Goal: Task Accomplishment & Management: Complete application form

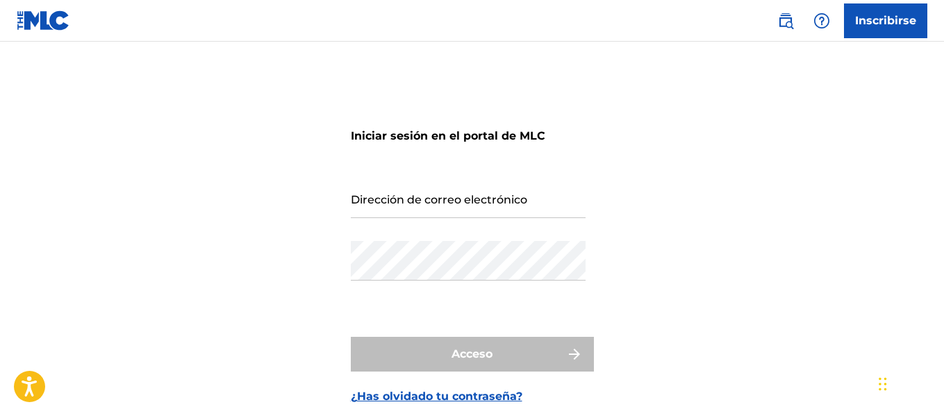
drag, startPoint x: 440, startPoint y: 202, endPoint x: 452, endPoint y: 207, distance: 13.4
click at [440, 202] on input "Dirección de correo electrónico" at bounding box center [468, 198] width 235 height 40
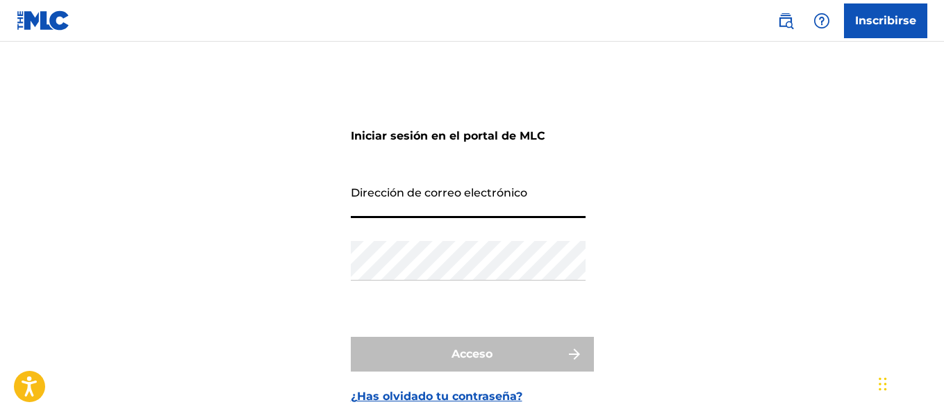
click at [883, 116] on div "Iniciar sesión en el portal de MLC Dirección de correo electrónico Contraseña A…" at bounding box center [472, 251] width 944 height 351
drag, startPoint x: 429, startPoint y: 196, endPoint x: 465, endPoint y: 218, distance: 43.0
click at [431, 195] on input "Dirección de correo electrónico" at bounding box center [468, 198] width 235 height 40
click at [420, 396] on font "¿Has olvidado tu contraseña?" at bounding box center [437, 396] width 172 height 13
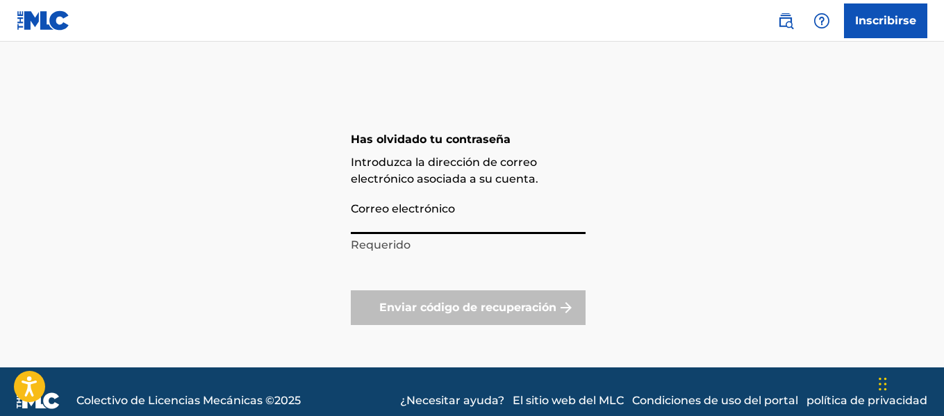
drag, startPoint x: 424, startPoint y: 222, endPoint x: 431, endPoint y: 222, distance: 7.6
click at [424, 222] on input "Correo electrónico" at bounding box center [468, 214] width 235 height 40
type input "[EMAIL_ADDRESS][DOMAIN_NAME]"
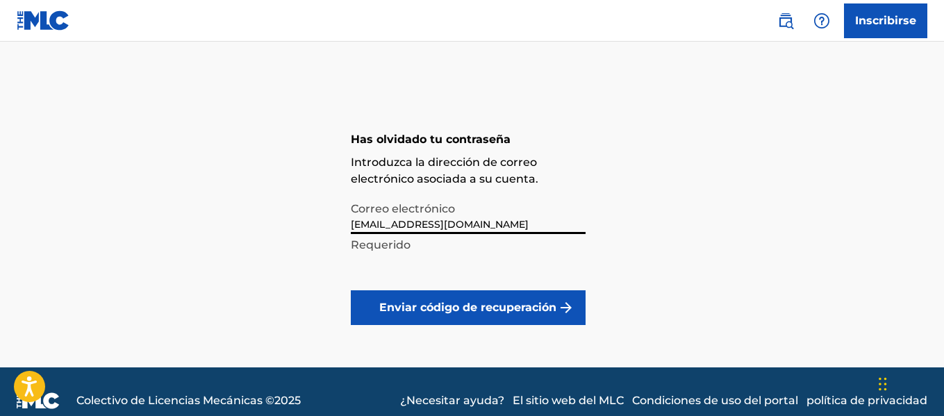
click at [428, 313] on font "Enviar código de recuperación" at bounding box center [467, 307] width 177 height 13
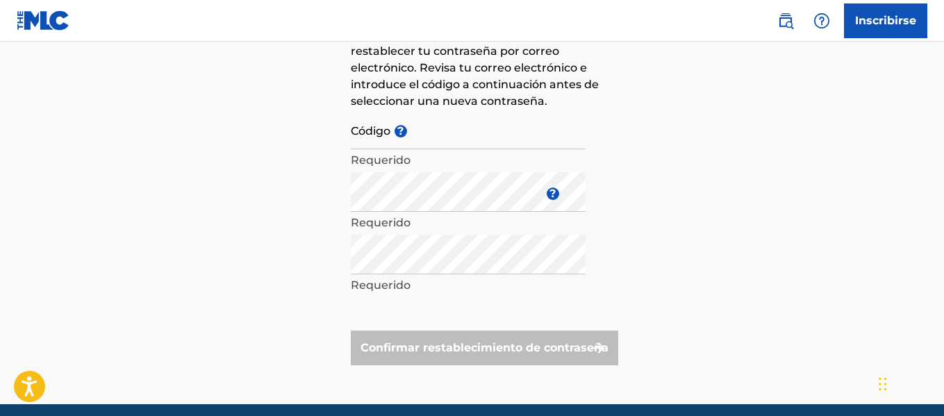
scroll to position [68, 0]
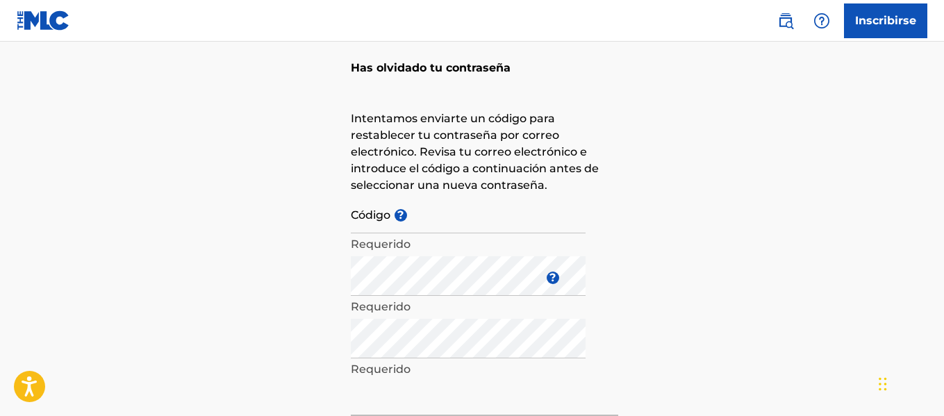
drag, startPoint x: 426, startPoint y: 219, endPoint x: 433, endPoint y: 219, distance: 7.6
click at [426, 219] on input "Código ?" at bounding box center [468, 214] width 235 height 40
paste input "_fceb1345c21e47b38753208c50c2"
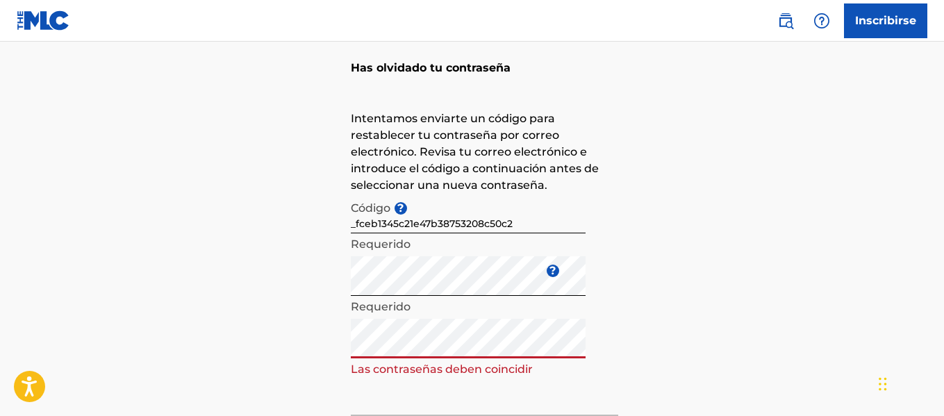
click at [590, 269] on form "Código ? _fceb1345c21e47b38753208c50c2 Requerido Introduzca una nueva contraseñ…" at bounding box center [484, 322] width 267 height 256
click at [640, 299] on div "Has olvidado tu contraseña Intentamos enviarte un código para restablecer tu co…" at bounding box center [472, 248] width 944 height 480
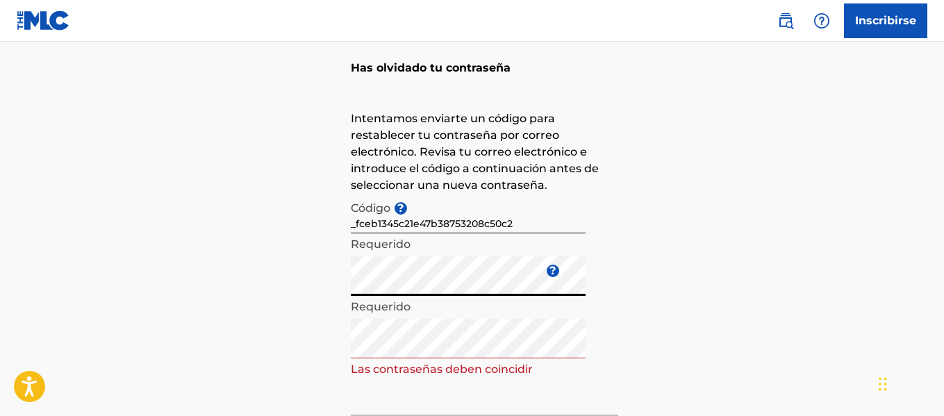
click at [272, 286] on div "Has olvidado tu contraseña Intentamos enviarte un código para restablecer tu co…" at bounding box center [472, 248] width 944 height 480
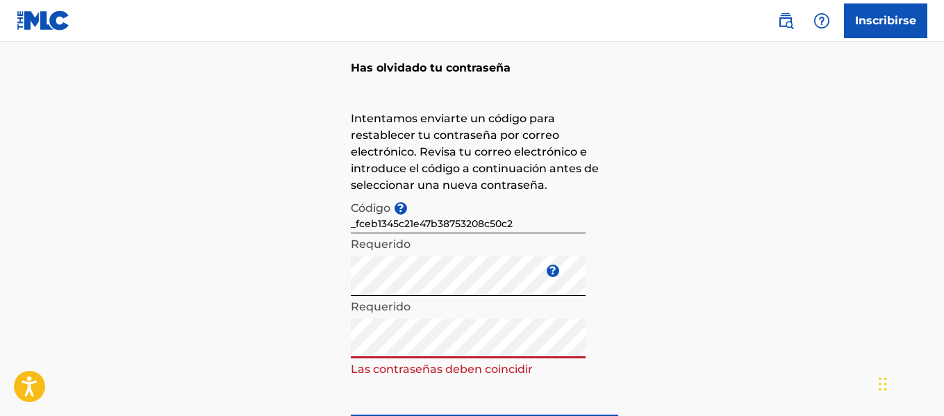
click at [251, 346] on div "Has olvidado tu contraseña Intentamos enviarte un código para restablecer tu co…" at bounding box center [472, 248] width 944 height 480
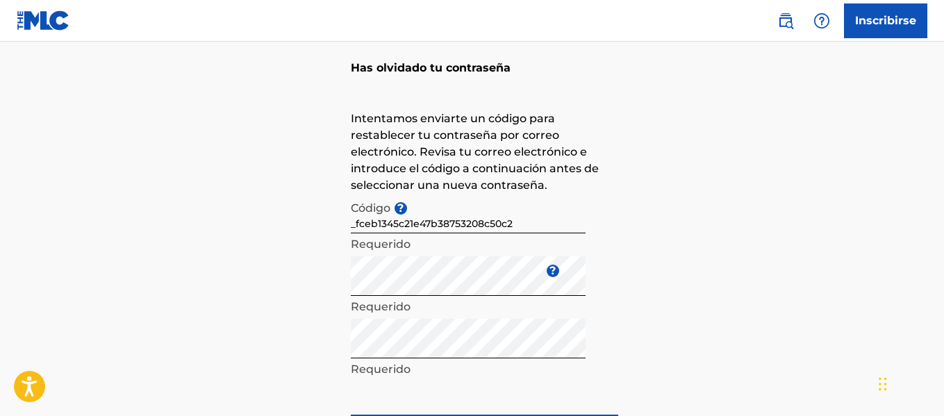
click at [770, 304] on div "Has olvidado tu contraseña Intentamos enviarte un código para restablecer tu co…" at bounding box center [472, 248] width 944 height 480
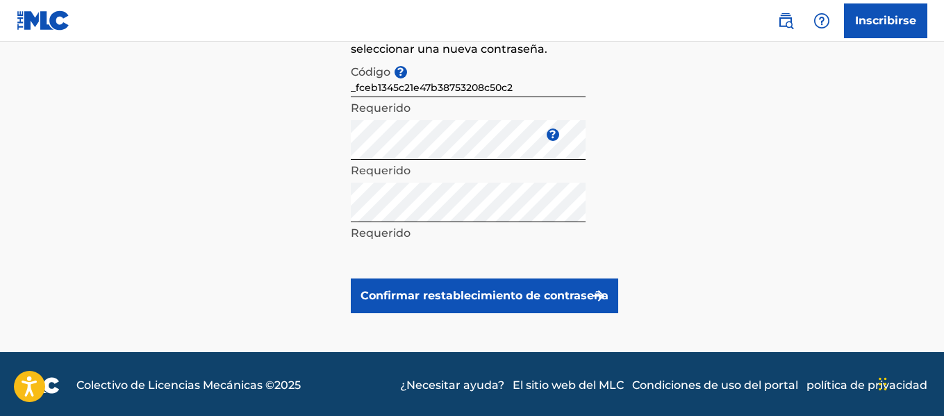
scroll to position [207, 0]
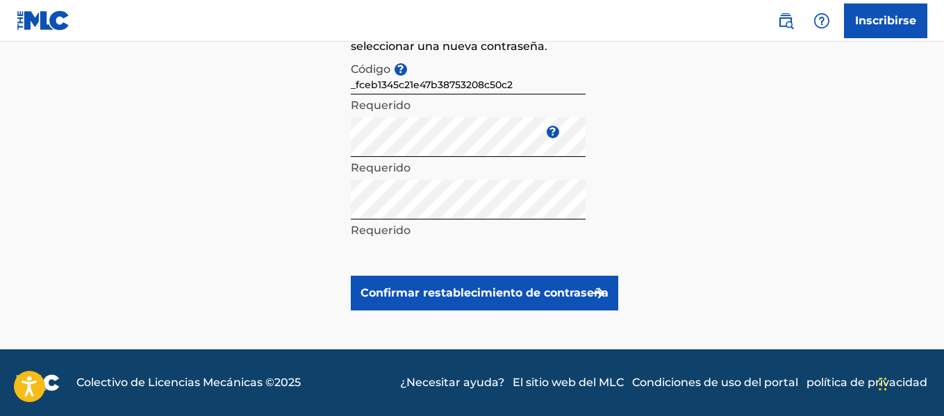
click at [554, 279] on button "Confirmar restablecimiento de contraseña" at bounding box center [484, 293] width 267 height 35
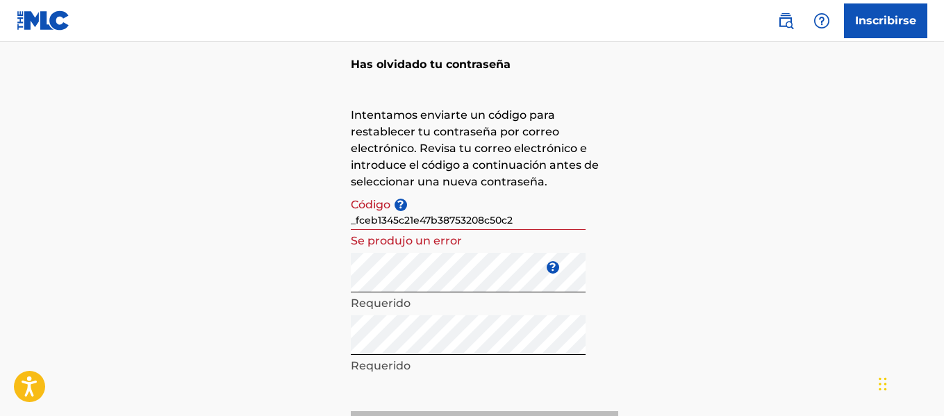
scroll to position [68, 0]
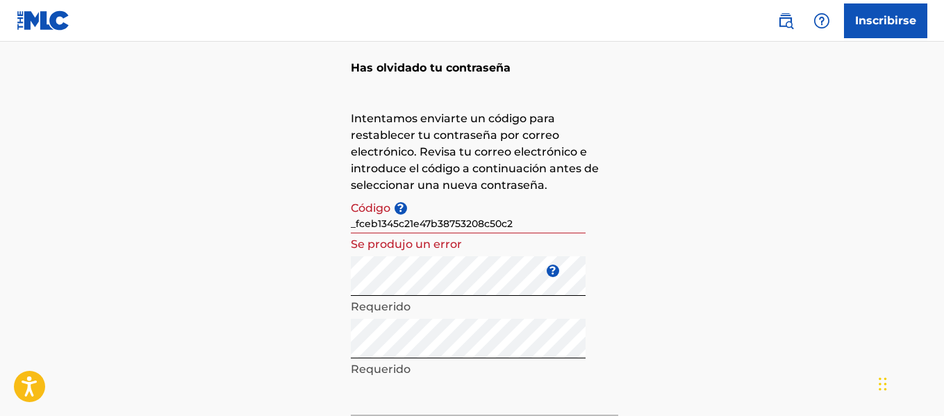
drag, startPoint x: 356, startPoint y: 222, endPoint x: 322, endPoint y: 224, distance: 34.8
click at [322, 224] on div "Has olvidado tu contraseña Intentamos enviarte un código para restablecer tu co…" at bounding box center [472, 248] width 944 height 480
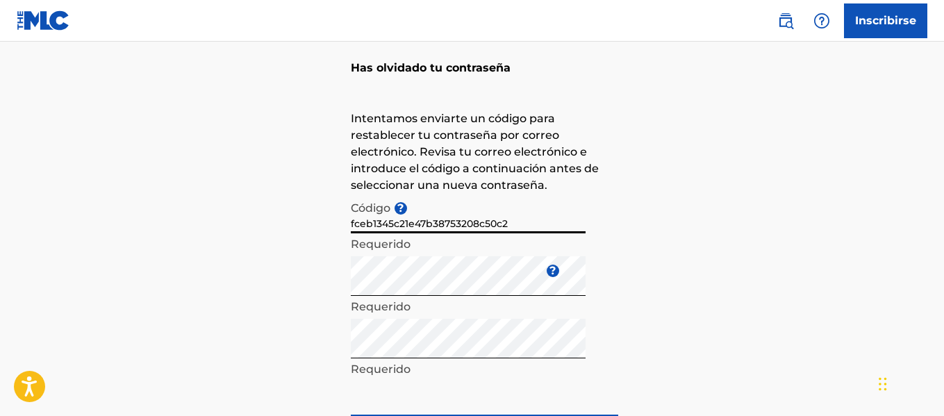
scroll to position [207, 0]
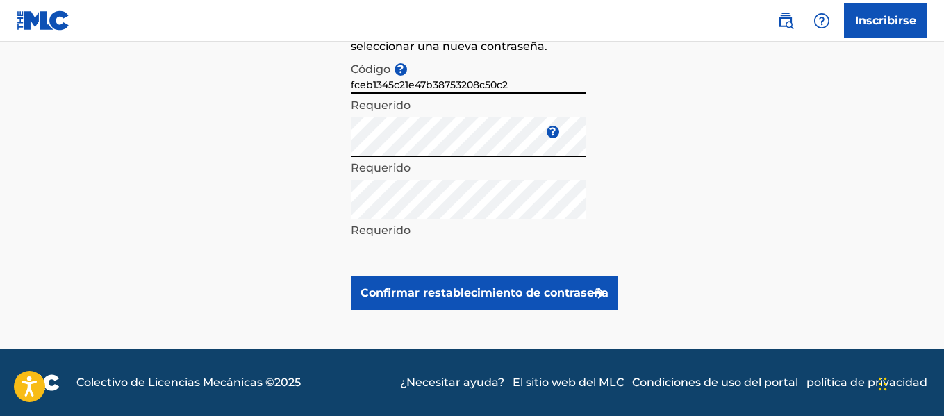
click at [515, 288] on font "Confirmar restablecimiento de contraseña" at bounding box center [484, 292] width 248 height 13
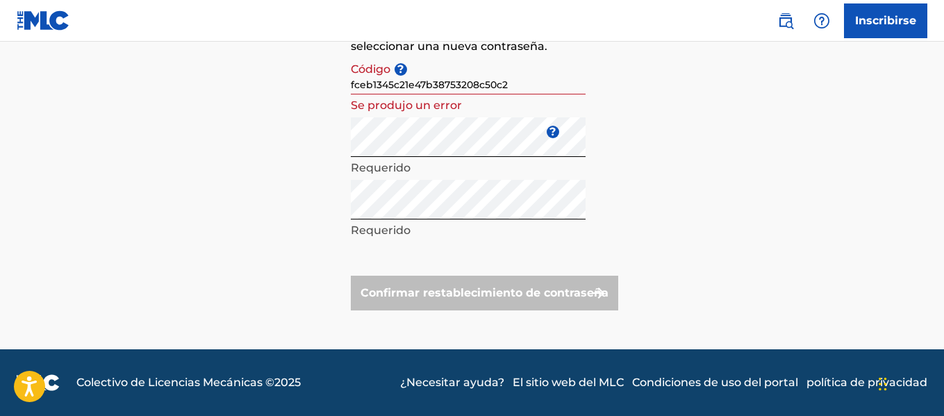
click at [463, 279] on div "Confirmar restablecimiento de contraseña" at bounding box center [484, 293] width 267 height 35
click at [517, 290] on div "Confirmar restablecimiento de contraseña" at bounding box center [484, 293] width 267 height 35
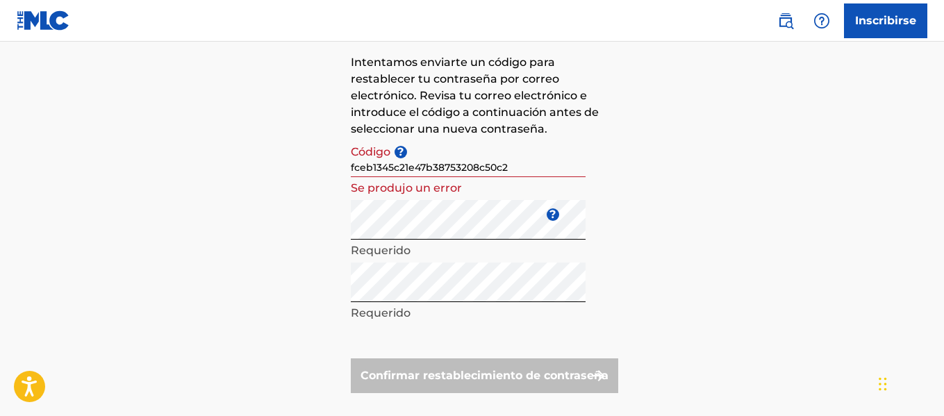
scroll to position [0, 0]
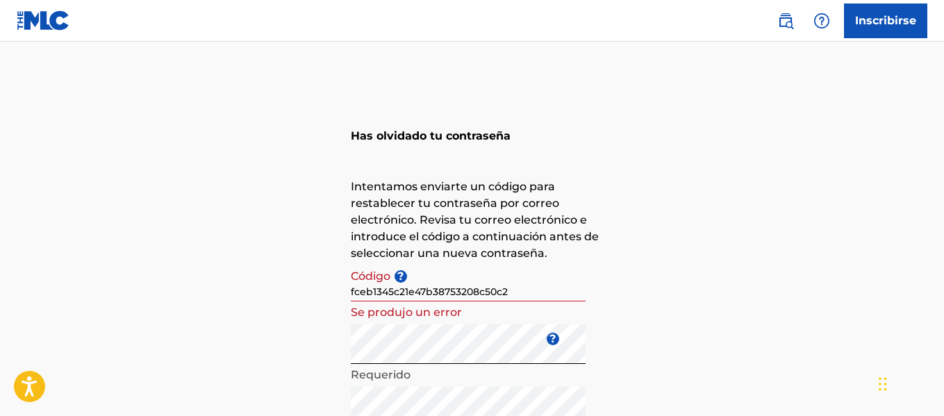
click at [529, 290] on input "fceb1345c21e47b38753208c50c2" at bounding box center [468, 282] width 235 height 40
drag, startPoint x: 547, startPoint y: 290, endPoint x: 329, endPoint y: 301, distance: 218.4
click at [329, 301] on div "Has olvidado tu contraseña Intentamos enviarte un código para restablecer tu co…" at bounding box center [472, 316] width 944 height 480
click at [383, 284] on input "fceb1345c21e47b38753208c50c2" at bounding box center [468, 282] width 235 height 40
click at [543, 290] on input "fceb1345c21e47b38753208c50c2" at bounding box center [468, 282] width 235 height 40
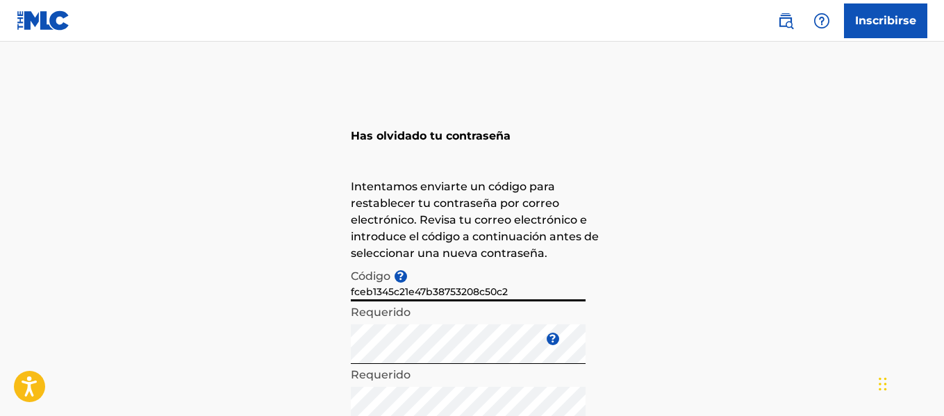
type input "fceb1345c21e47b38753208c50c2"
click at [514, 301] on div "Código ? fceb1345c21e47b38753208c50c2 Requerido" at bounding box center [468, 293] width 235 height 63
click at [583, 294] on input "fceb1345c21e47b38753208c50c2" at bounding box center [468, 282] width 235 height 40
drag, startPoint x: 519, startPoint y: 291, endPoint x: 544, endPoint y: 319, distance: 37.8
click at [529, 293] on input "fceb1345c21e47b38753208c50c2" at bounding box center [468, 282] width 235 height 40
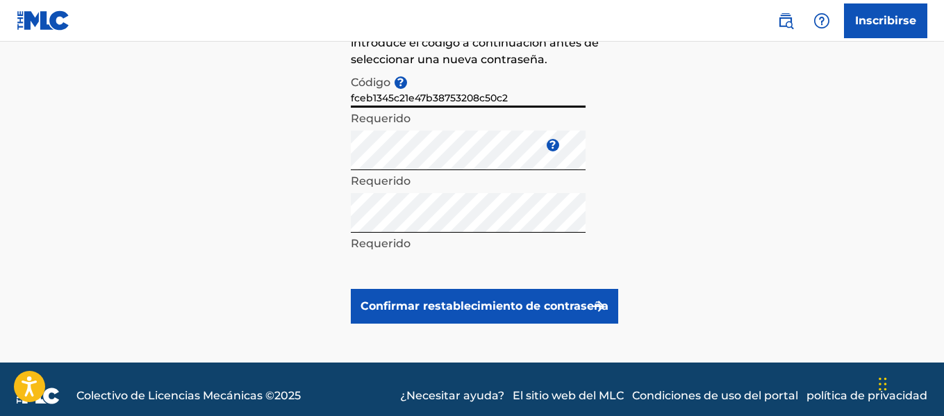
scroll to position [207, 0]
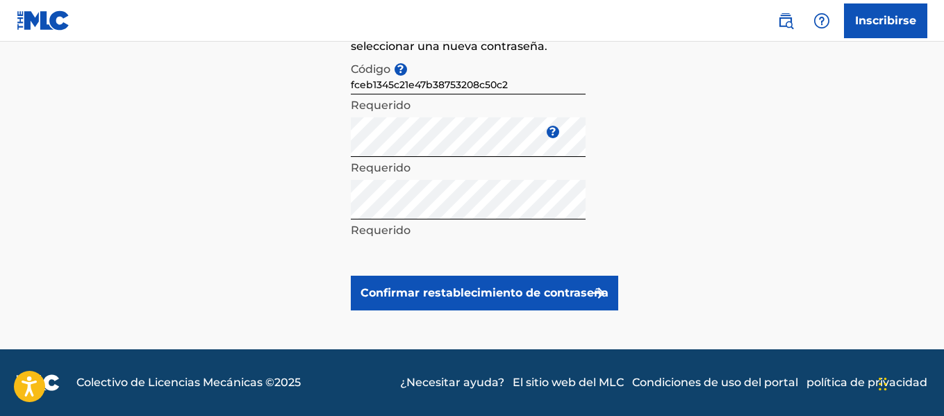
click at [531, 284] on button "Confirmar restablecimiento de contraseña" at bounding box center [484, 293] width 267 height 35
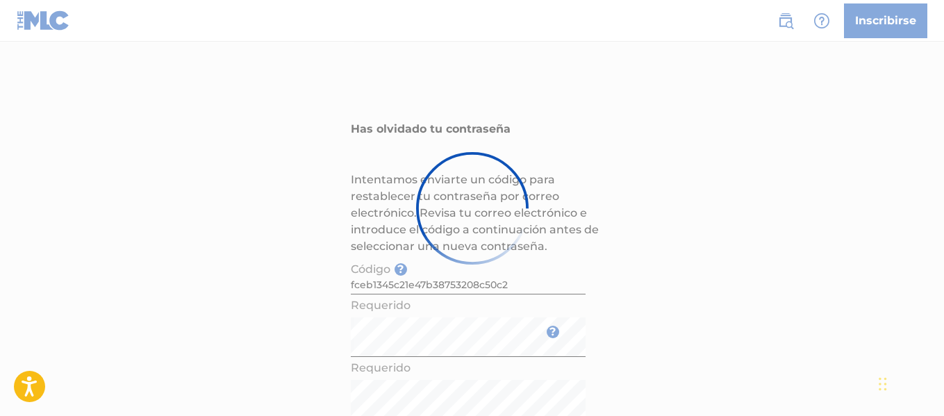
scroll to position [0, 0]
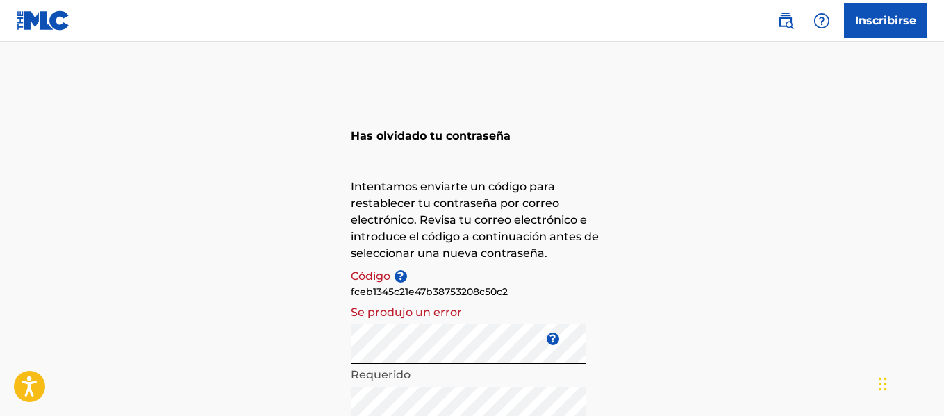
drag, startPoint x: 885, startPoint y: 2, endPoint x: 606, endPoint y: 51, distance: 282.7
click at [606, 51] on main "Has olvidado tu contraseña Intentamos enviarte un código para restablecer tu co…" at bounding box center [472, 299] width 944 height 515
click at [908, 17] on font "Inscribirse" at bounding box center [885, 20] width 61 height 13
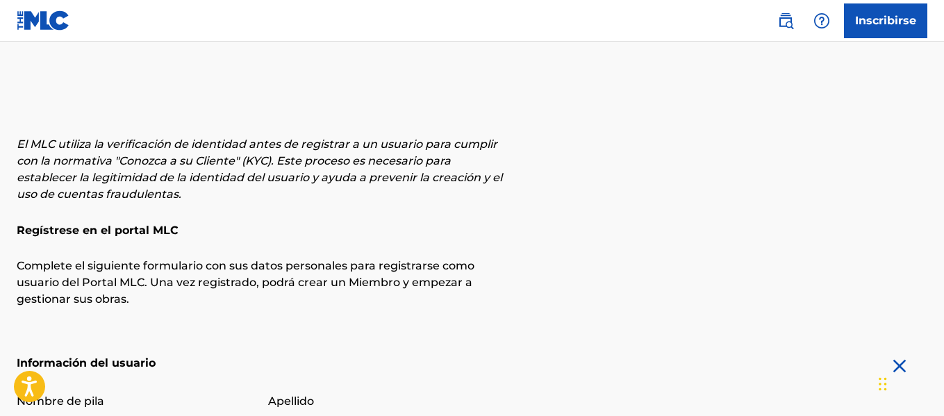
scroll to position [278, 0]
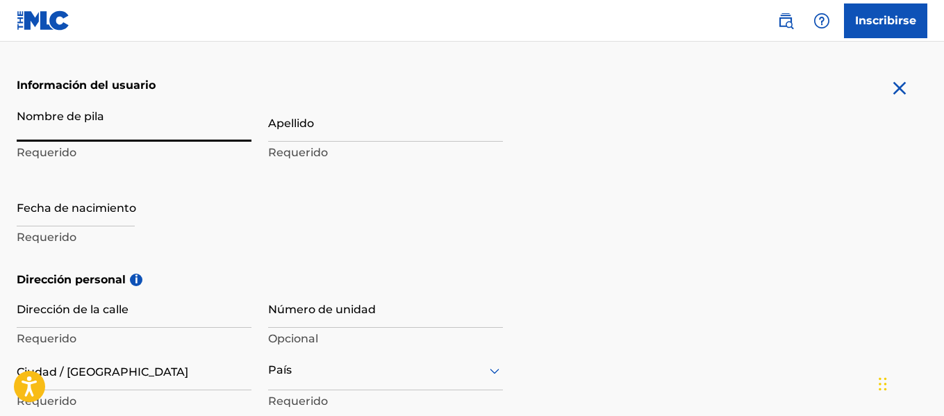
drag, startPoint x: 142, startPoint y: 129, endPoint x: 197, endPoint y: 129, distance: 55.6
click at [142, 129] on input "Nombre de pila" at bounding box center [134, 122] width 235 height 40
type input "[PERSON_NAME]"
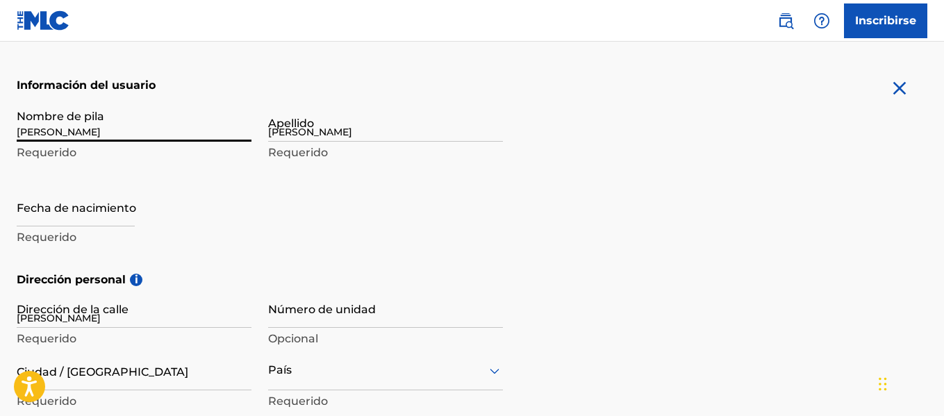
type input "[PERSON_NAME][DATE]"
type input "[GEOGRAPHIC_DATA]"
type input "11005"
type input "849"
type input "5333763"
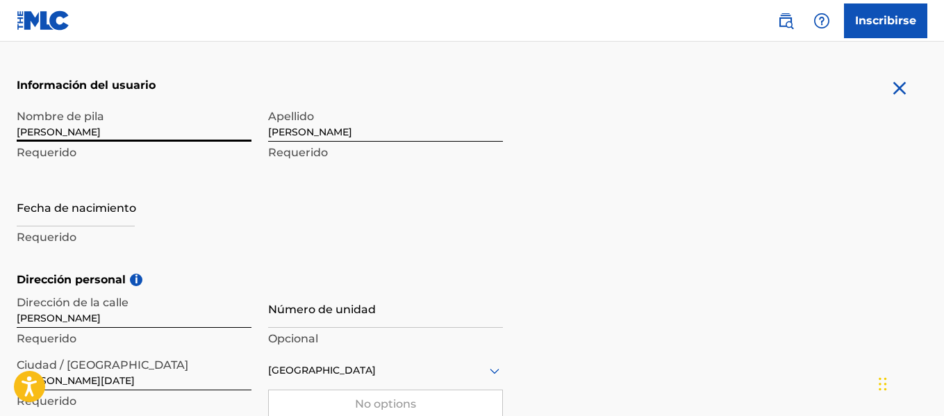
type input "Sign up"
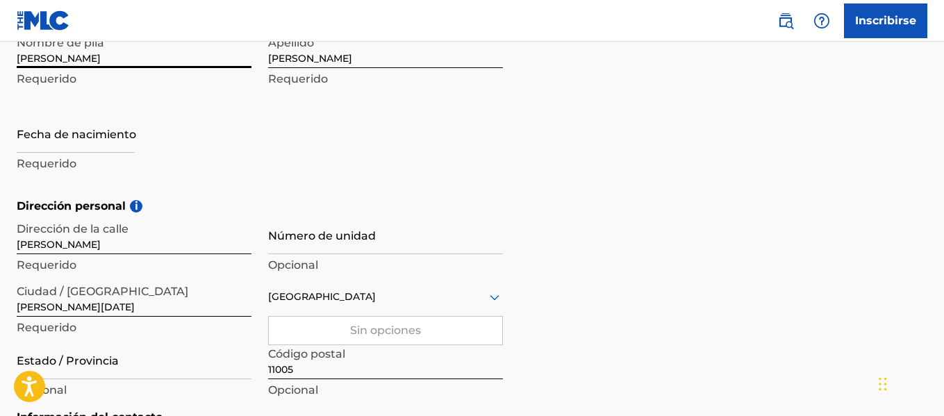
scroll to position [419, 0]
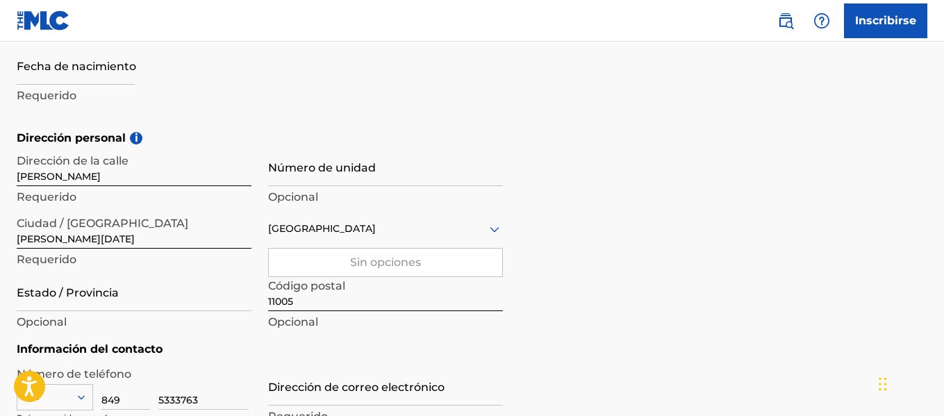
drag, startPoint x: 360, startPoint y: 177, endPoint x: 376, endPoint y: 183, distance: 16.3
click at [360, 177] on input "Número de unidad" at bounding box center [385, 167] width 235 height 40
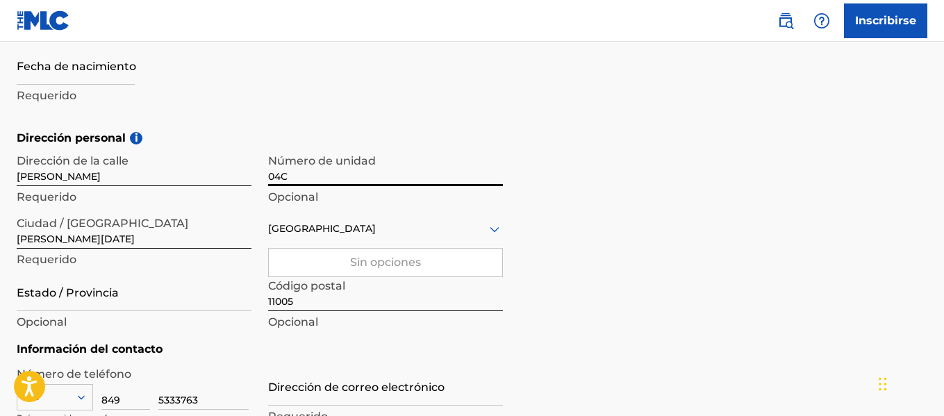
click at [311, 176] on input "04C" at bounding box center [385, 167] width 235 height 40
type input "0"
type input "04b"
click at [689, 236] on div "Dirección personal i Dirección de la [PERSON_NAME][GEOGRAPHIC_DATA] Requerido N…" at bounding box center [472, 235] width 910 height 211
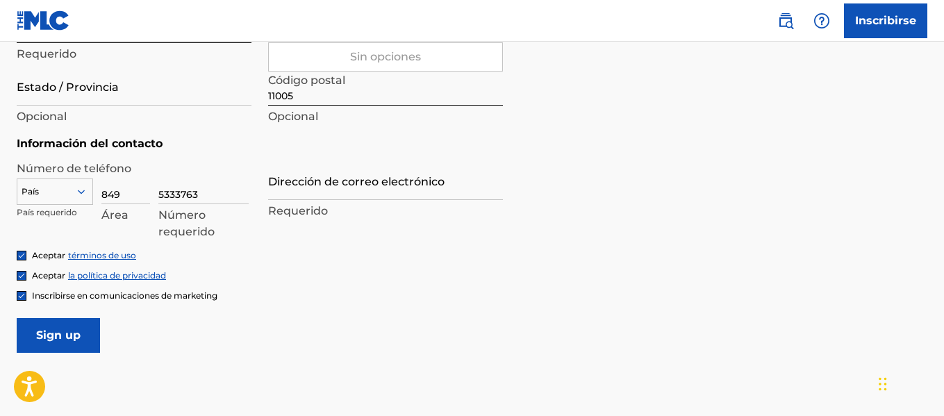
scroll to position [498, 0]
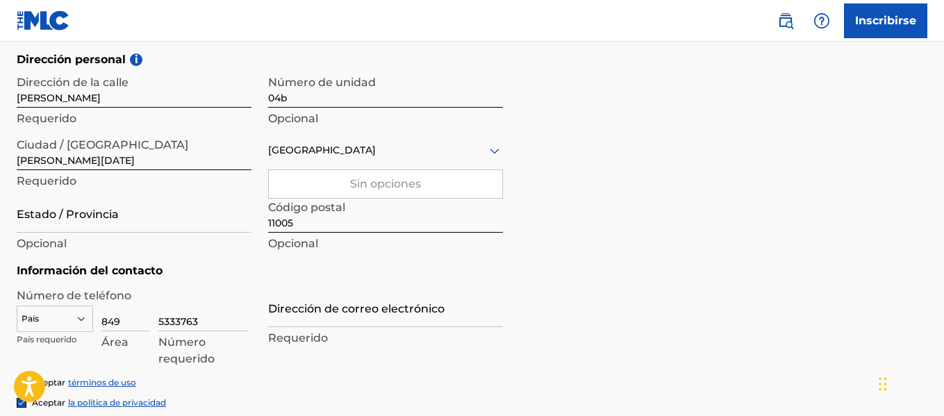
click at [379, 185] on font "Sin opciones" at bounding box center [385, 183] width 71 height 13
click at [369, 155] on input "[GEOGRAPHIC_DATA]" at bounding box center [326, 150] width 117 height 15
click at [383, 145] on div at bounding box center [385, 150] width 235 height 17
click at [620, 290] on form "Información del usuario Nombre de pila [PERSON_NAME] Requerido Apellido [PERSON…" at bounding box center [472, 168] width 910 height 623
drag, startPoint x: 144, startPoint y: 220, endPoint x: 165, endPoint y: 218, distance: 20.9
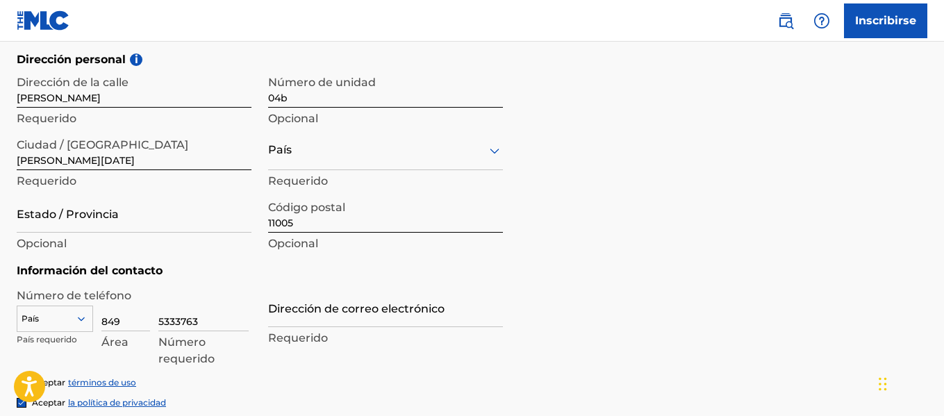
click at [144, 220] on input "Estado / Provincia" at bounding box center [134, 213] width 235 height 40
click at [0, 213] on div "El MLC utiliza la verificación de identidad antes de registrar a un usuario par…" at bounding box center [472, 59] width 944 height 842
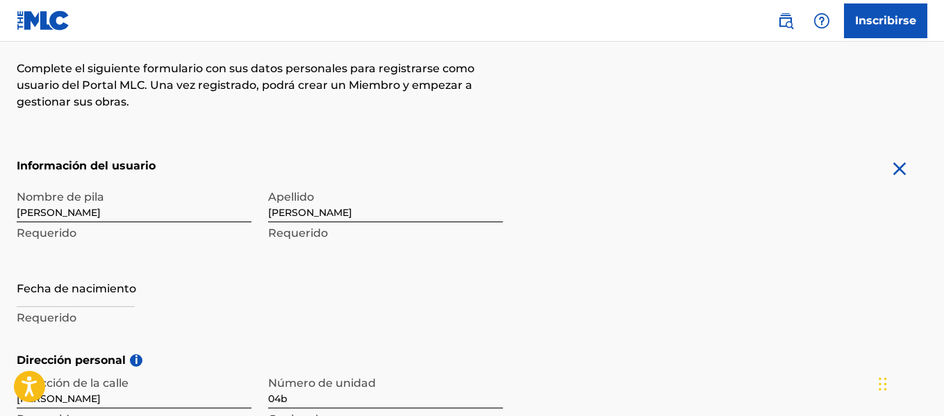
scroll to position [169, 0]
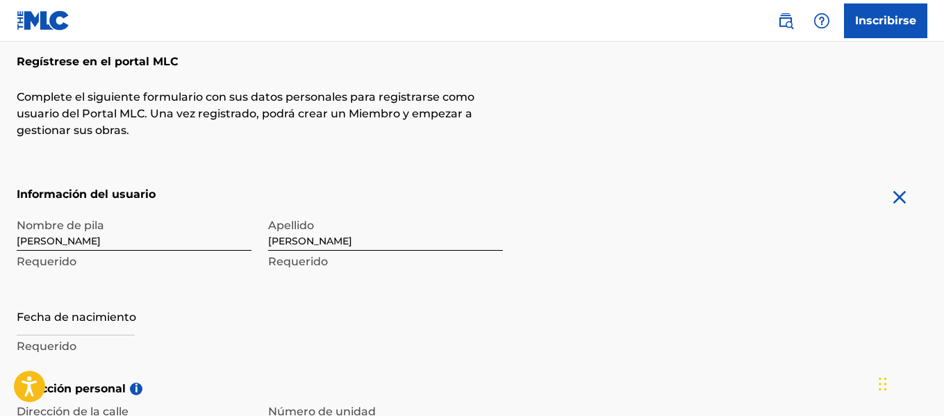
click at [185, 242] on input "[PERSON_NAME]" at bounding box center [134, 231] width 235 height 40
click at [412, 244] on input "[PERSON_NAME]" at bounding box center [385, 231] width 235 height 40
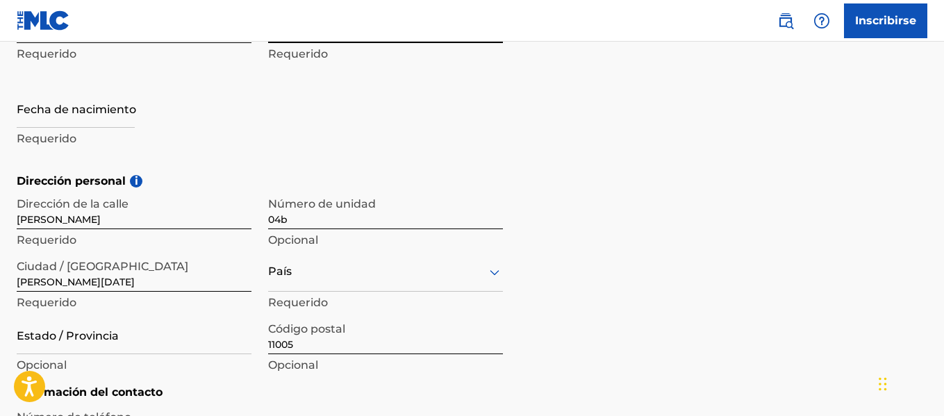
scroll to position [377, 0]
click at [104, 109] on input "text" at bounding box center [76, 108] width 118 height 40
select select "7"
select select "2025"
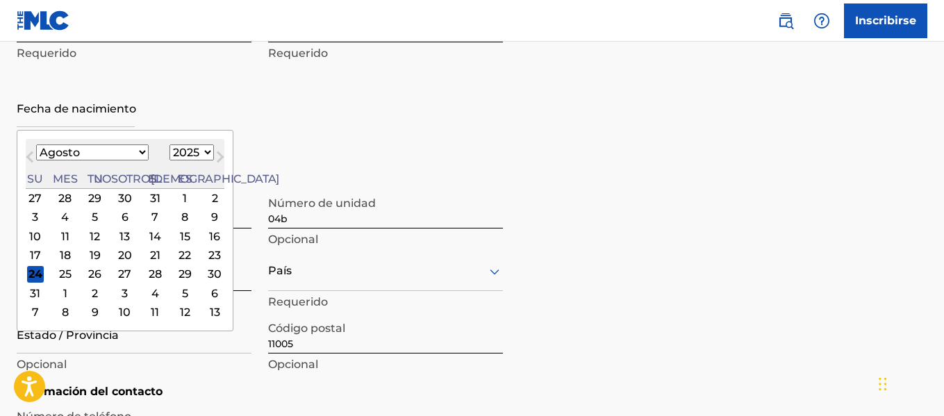
click at [587, 158] on form "Información del usuario Nombre de pila [PERSON_NAME] Requerido Apellido [PERSON…" at bounding box center [472, 289] width 910 height 623
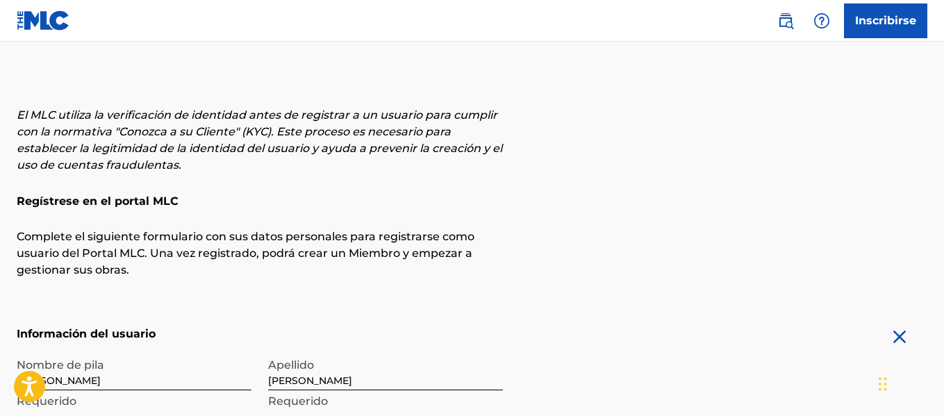
scroll to position [0, 0]
